Goal: Task Accomplishment & Management: Manage account settings

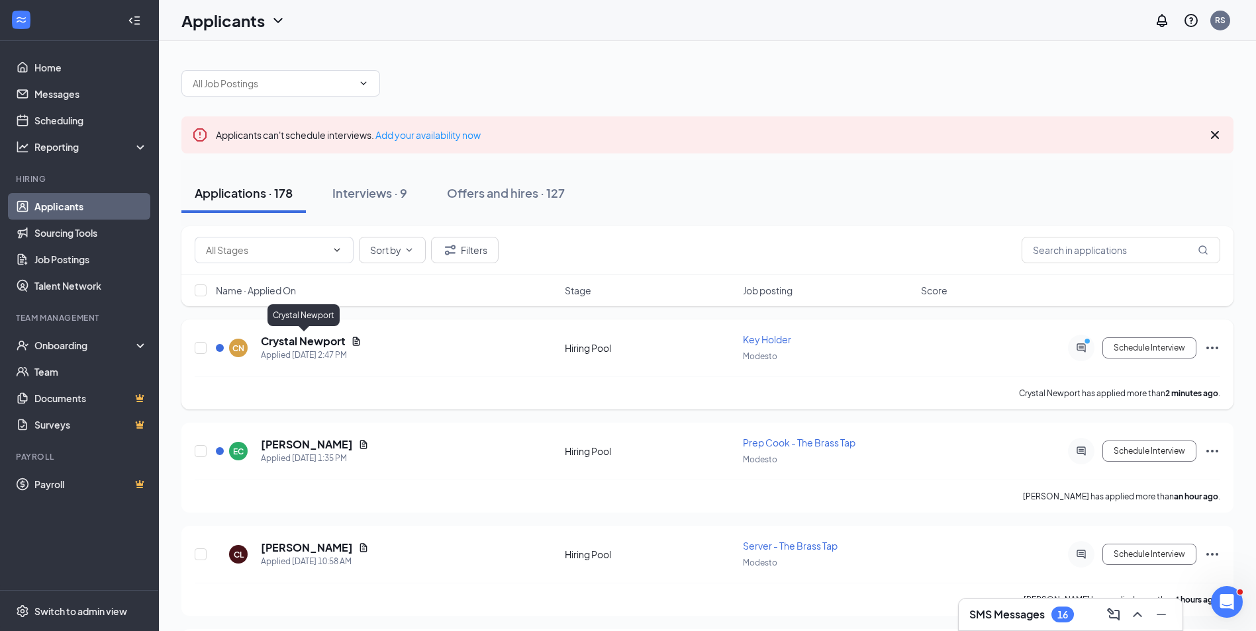
click at [309, 342] on h5 "Crystal Newport" at bounding box center [303, 341] width 85 height 15
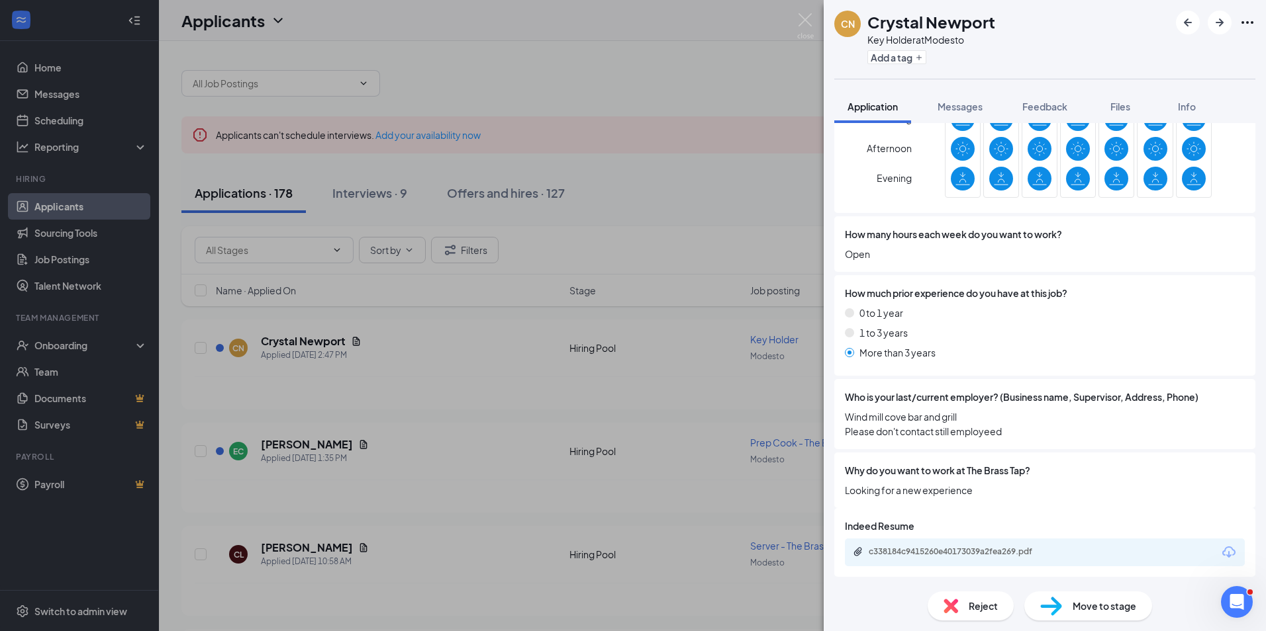
scroll to position [735, 0]
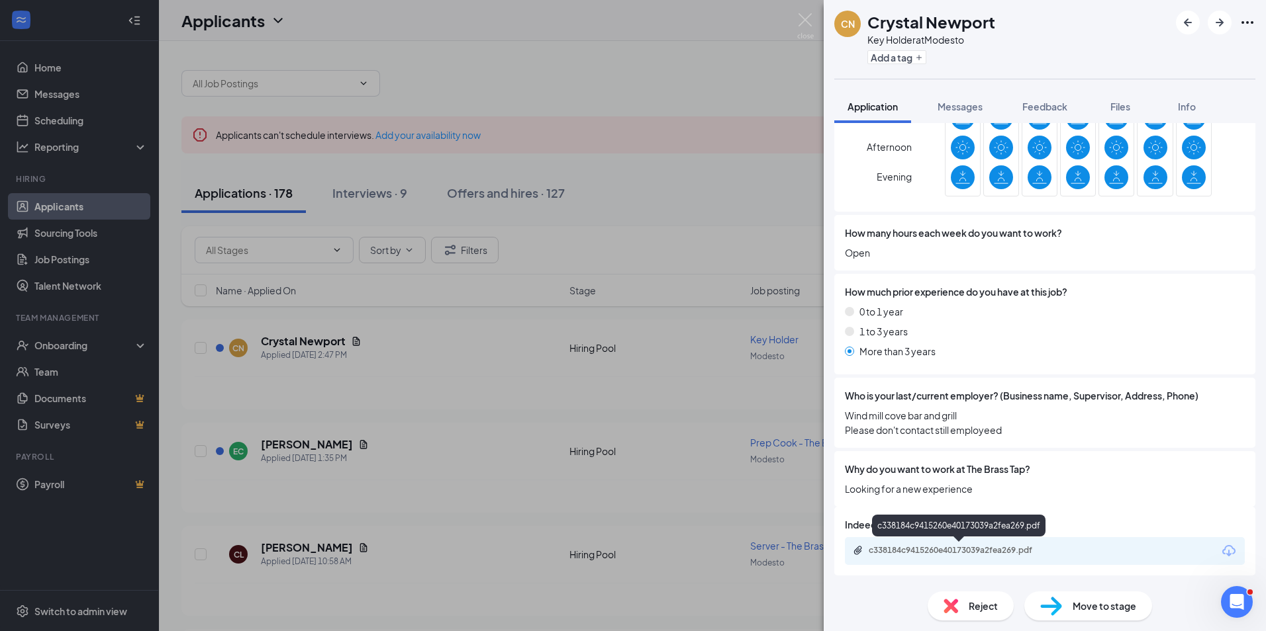
click at [925, 552] on div "c338184c9415260e40173039a2fea269.pdf" at bounding box center [960, 550] width 185 height 11
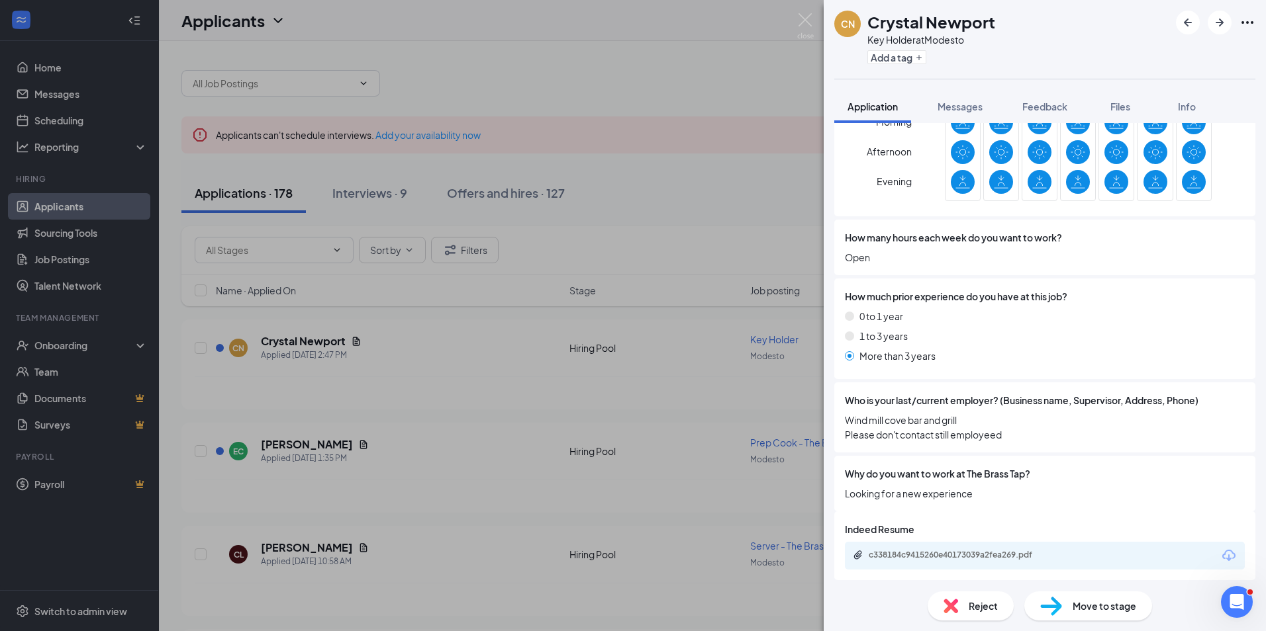
click at [1076, 607] on span "Move to stage" at bounding box center [1104, 606] width 64 height 15
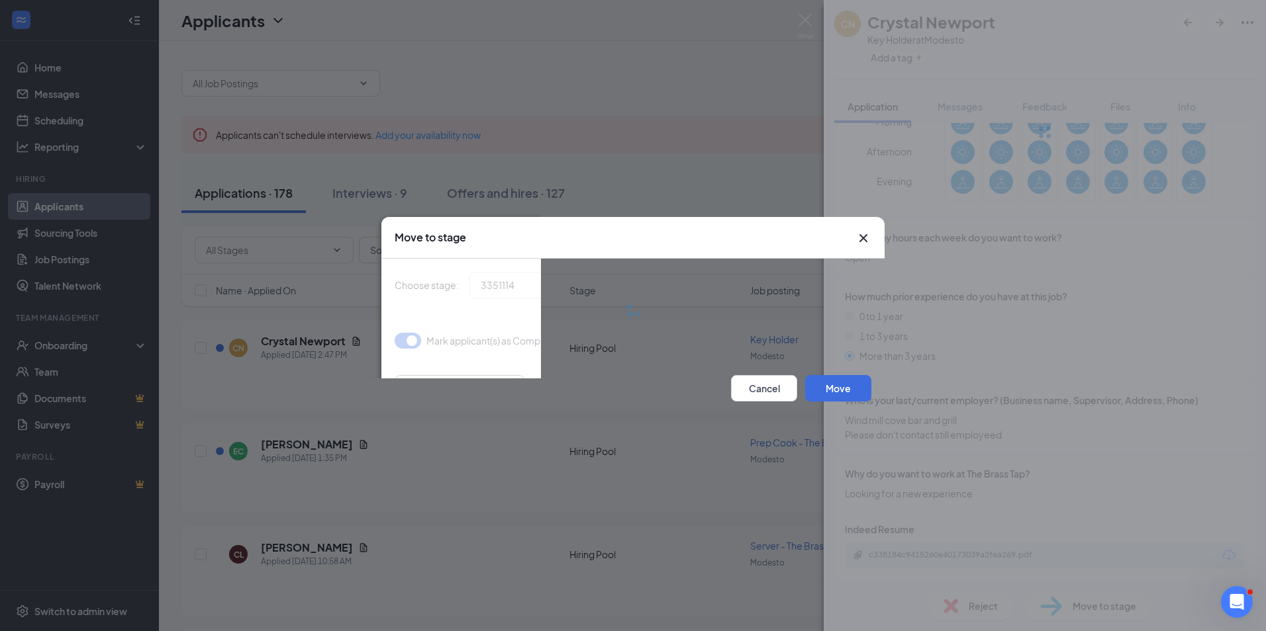
type input "Assessment (next stage)"
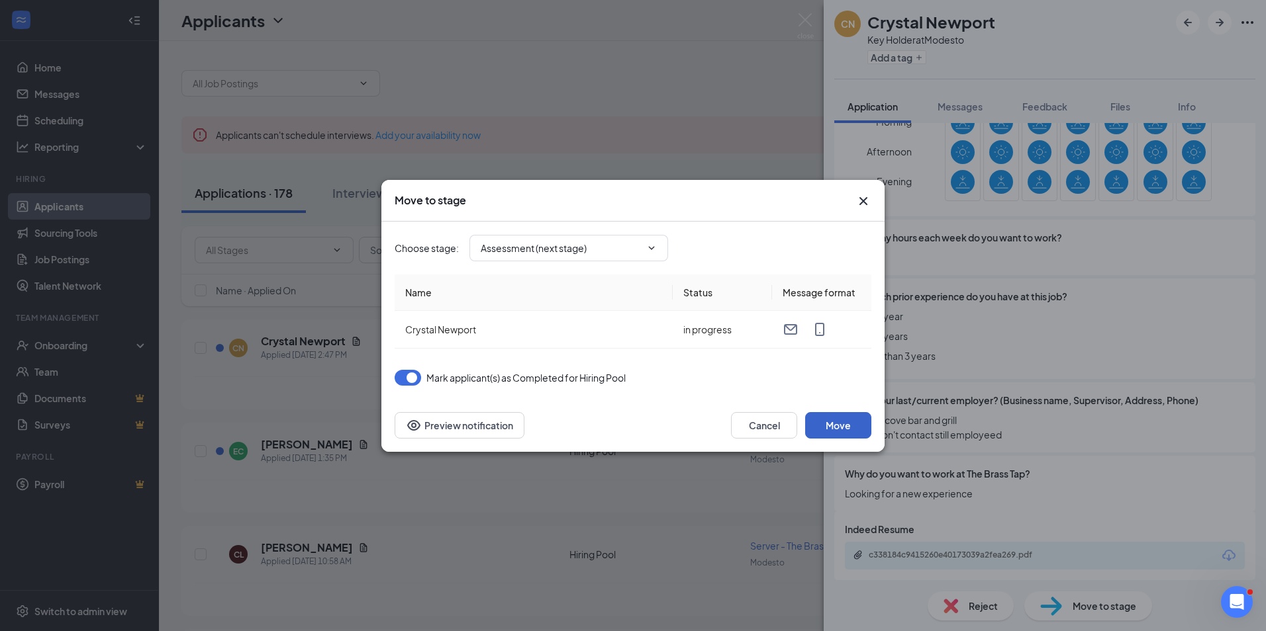
click at [841, 428] on button "Move" at bounding box center [838, 425] width 66 height 26
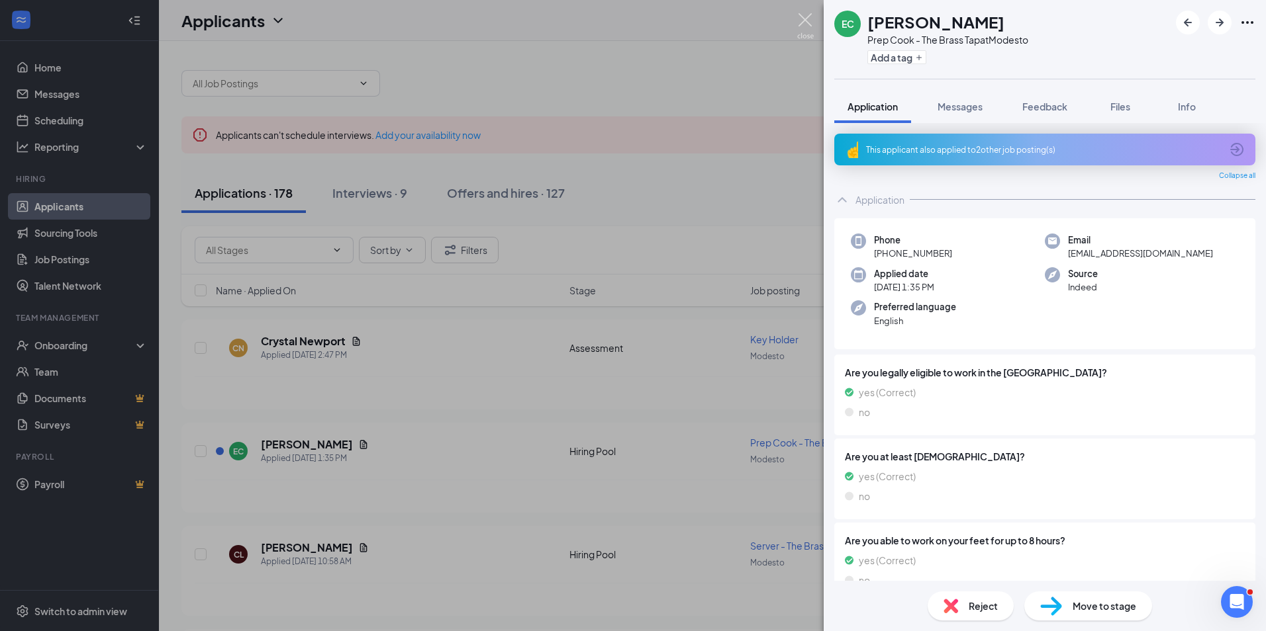
click at [801, 17] on img at bounding box center [805, 26] width 17 height 26
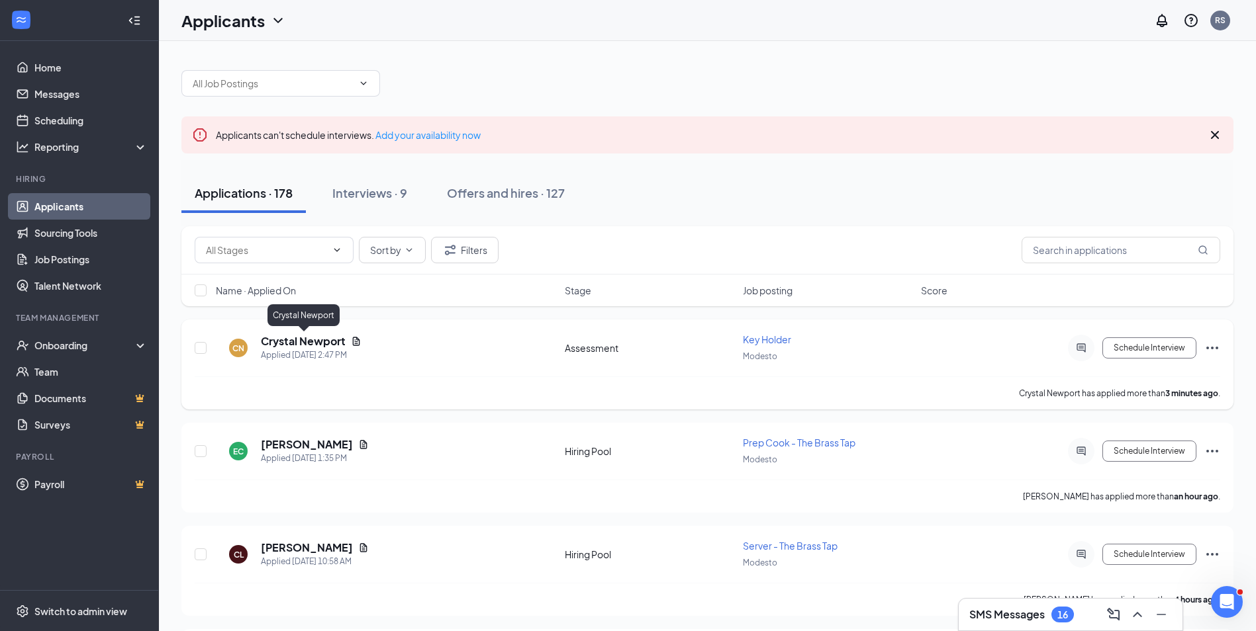
click at [294, 340] on h5 "Crystal Newport" at bounding box center [303, 341] width 85 height 15
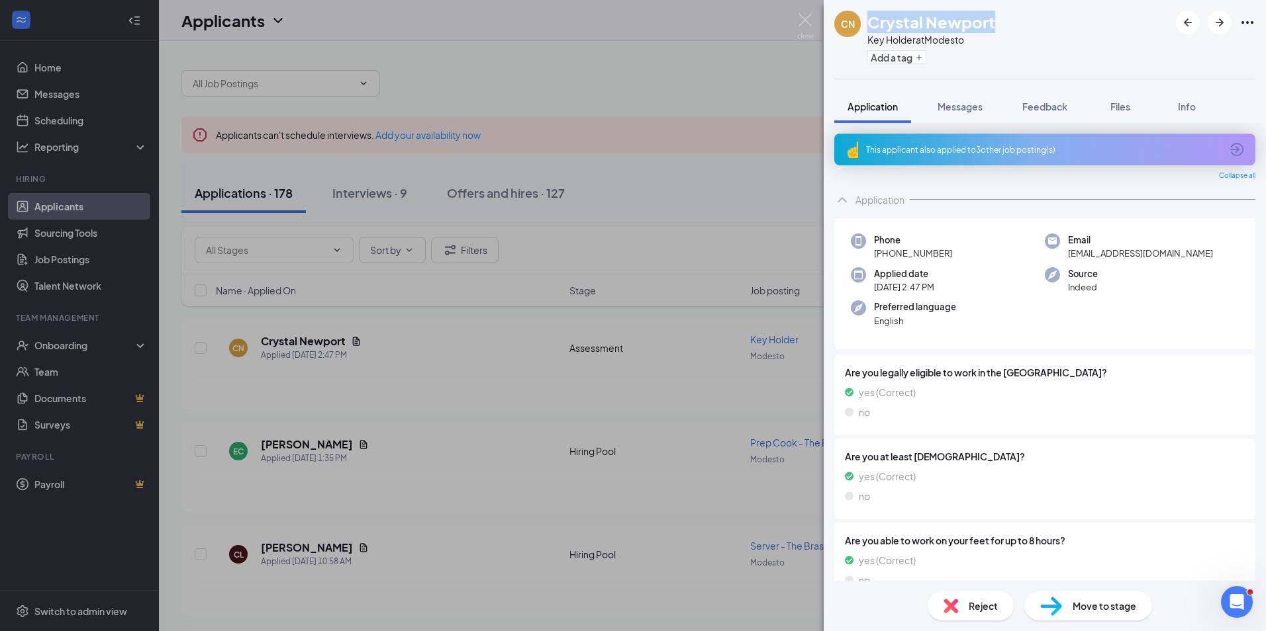
drag, startPoint x: 871, startPoint y: 19, endPoint x: 1005, endPoint y: 30, distance: 134.8
click at [1005, 30] on div "CN Crystal Newport Key Holder at Modesto Add a tag" at bounding box center [1044, 39] width 442 height 79
copy h1 "Crystal Newport"
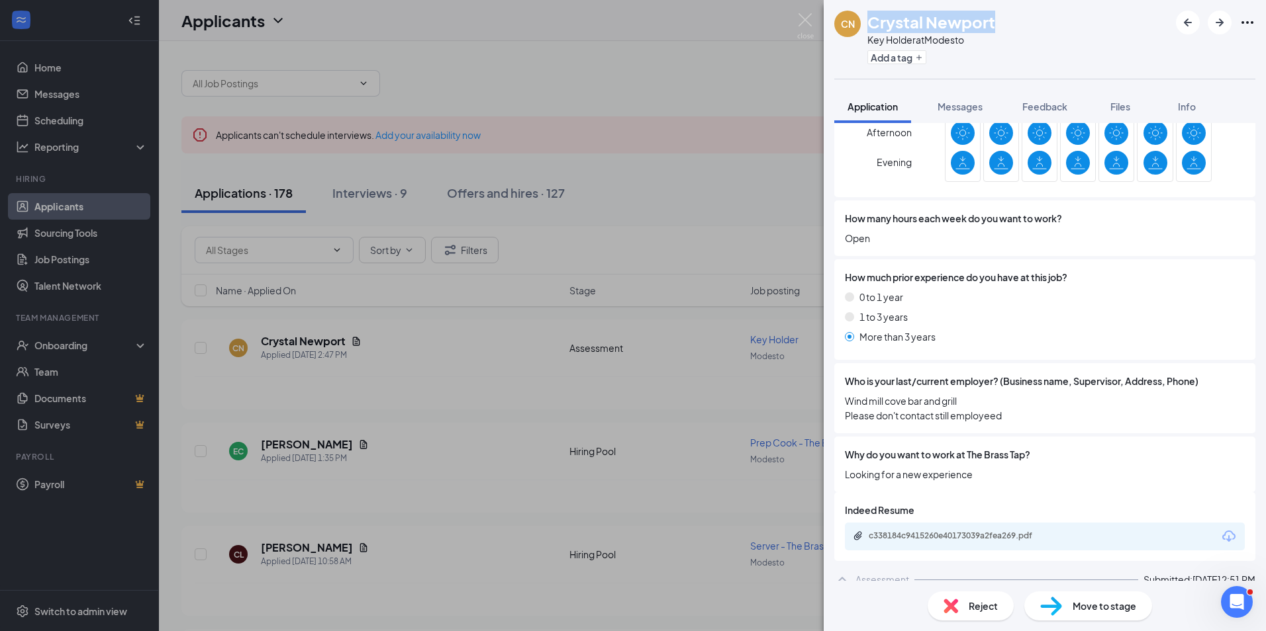
scroll to position [761, 0]
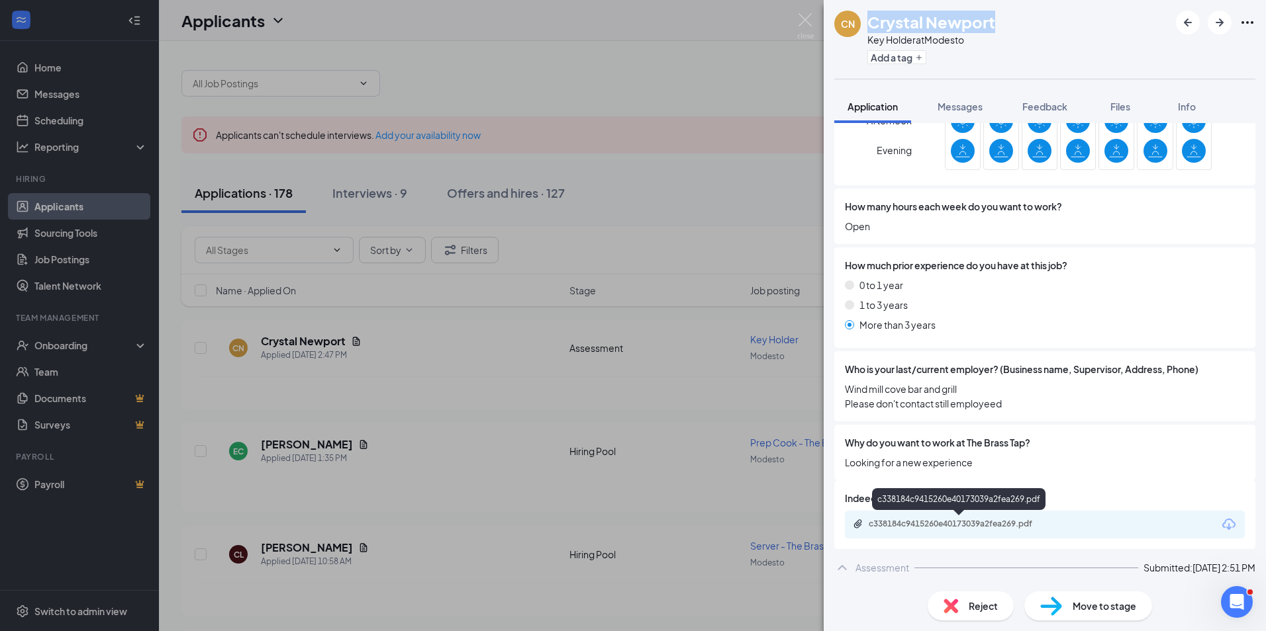
click at [923, 522] on div "c338184c9415260e40173039a2fea269.pdf" at bounding box center [960, 524] width 185 height 11
